Goal: Information Seeking & Learning: Learn about a topic

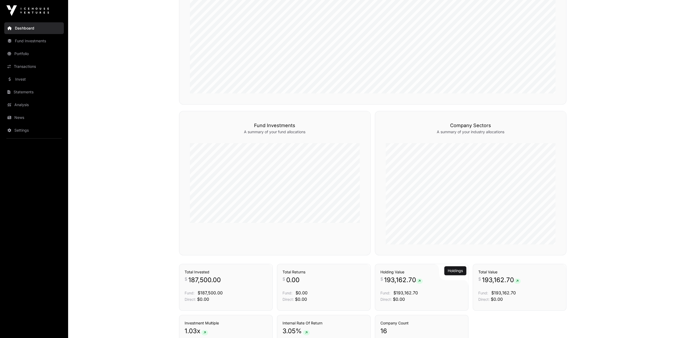
scroll to position [99, 0]
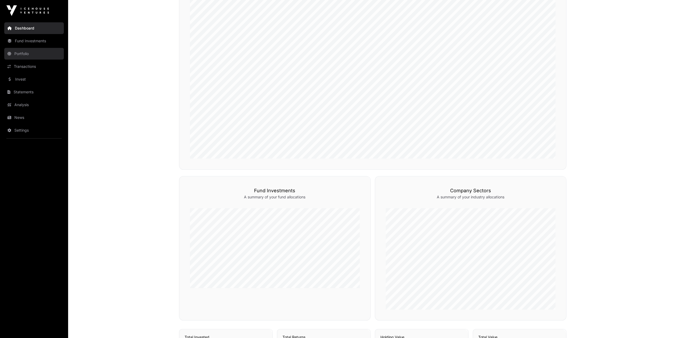
click at [17, 51] on link "Portfolio" at bounding box center [34, 54] width 60 height 12
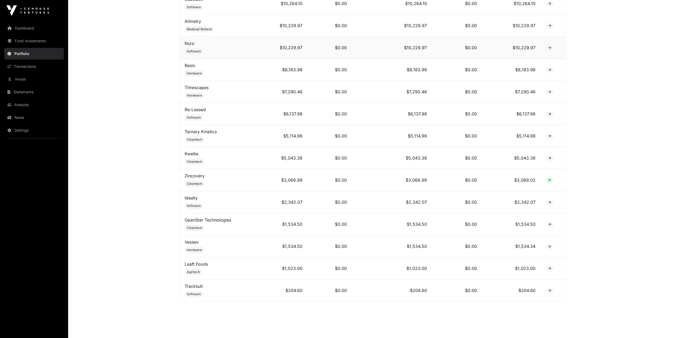
scroll to position [319, 0]
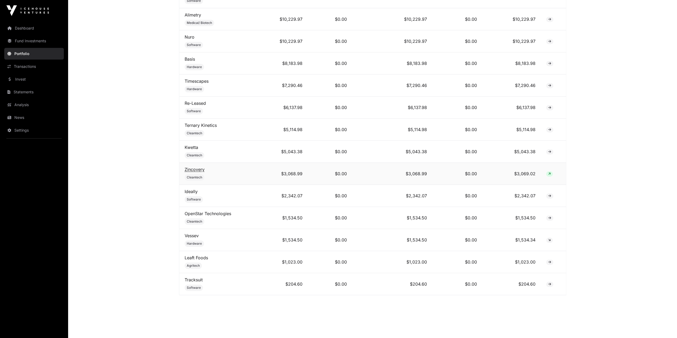
click at [197, 171] on link "Zincovery" at bounding box center [195, 169] width 20 height 5
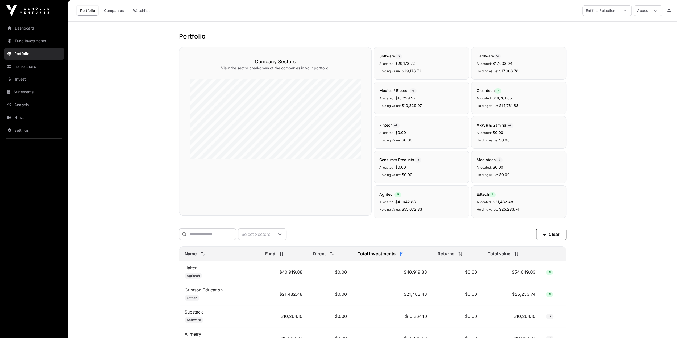
scroll to position [319, 0]
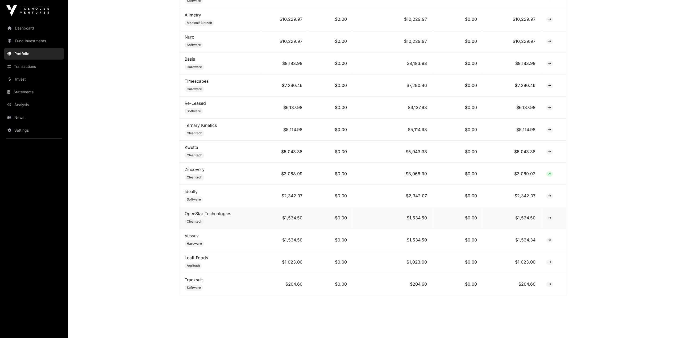
click at [193, 212] on link "OpenStar Technologies" at bounding box center [208, 213] width 47 height 5
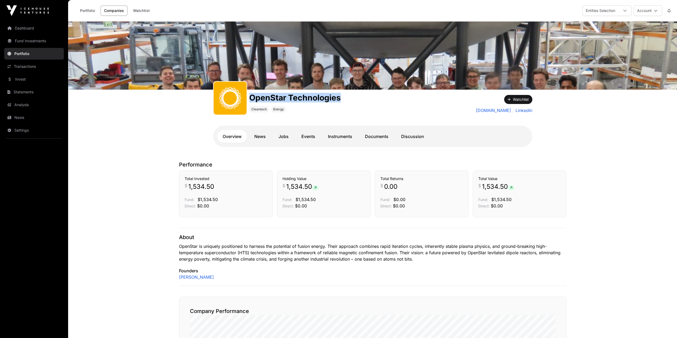
drag, startPoint x: 249, startPoint y: 98, endPoint x: 339, endPoint y: 98, distance: 89.9
click at [339, 98] on h1 "OpenStar Technologies" at bounding box center [294, 98] width 91 height 10
copy h1 "OpenStar Technologies"
